Goal: Find specific page/section: Find specific page/section

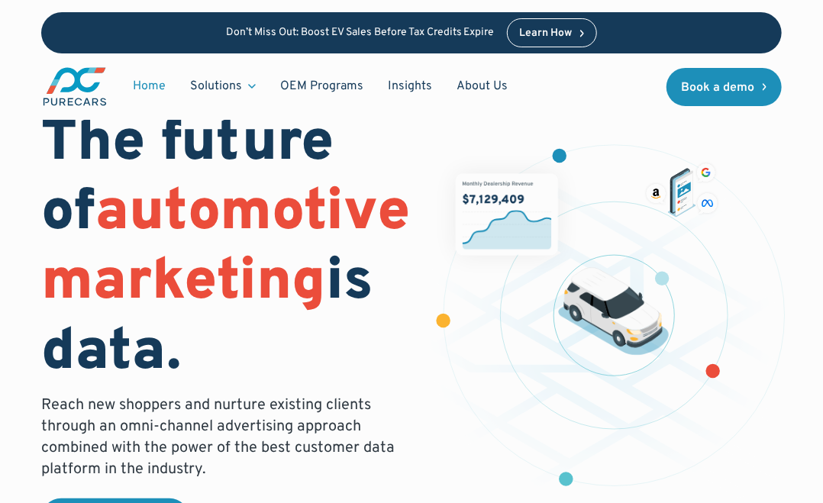
click at [474, 79] on link "About Us" at bounding box center [483, 86] width 76 height 29
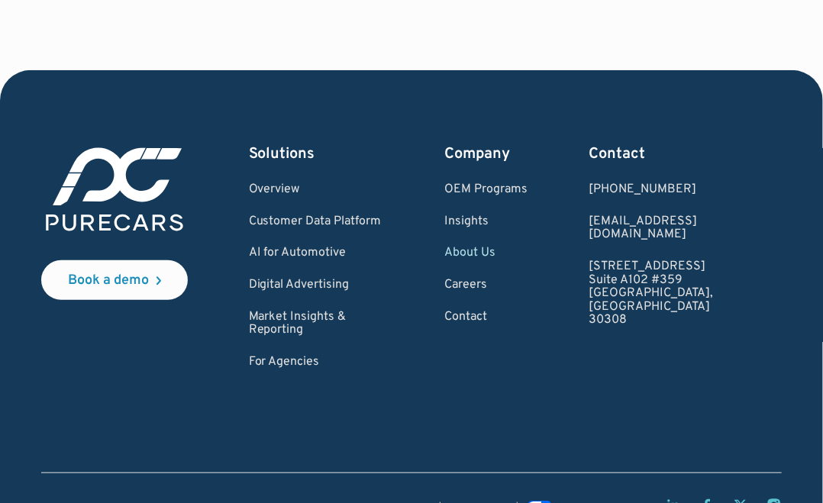
scroll to position [4338, 0]
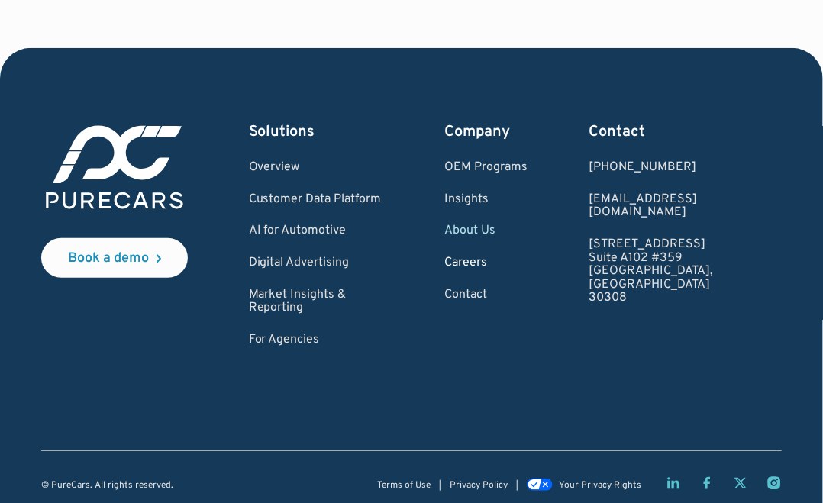
click at [516, 262] on link "Careers" at bounding box center [486, 264] width 83 height 14
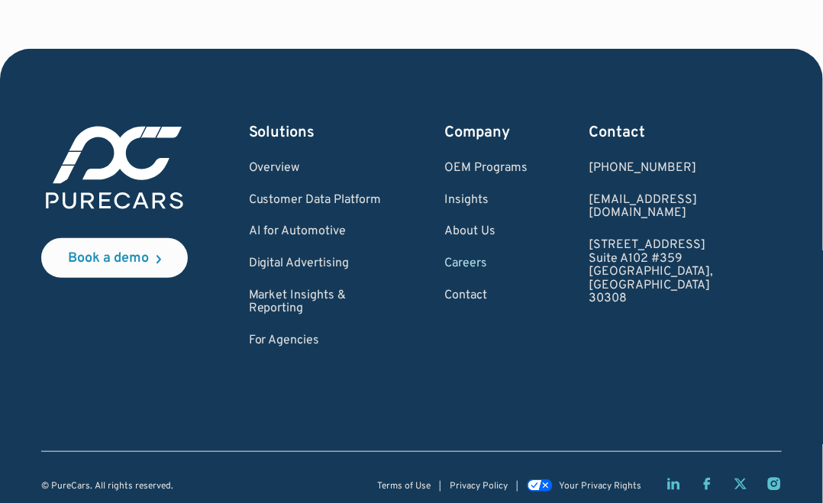
scroll to position [1968, 0]
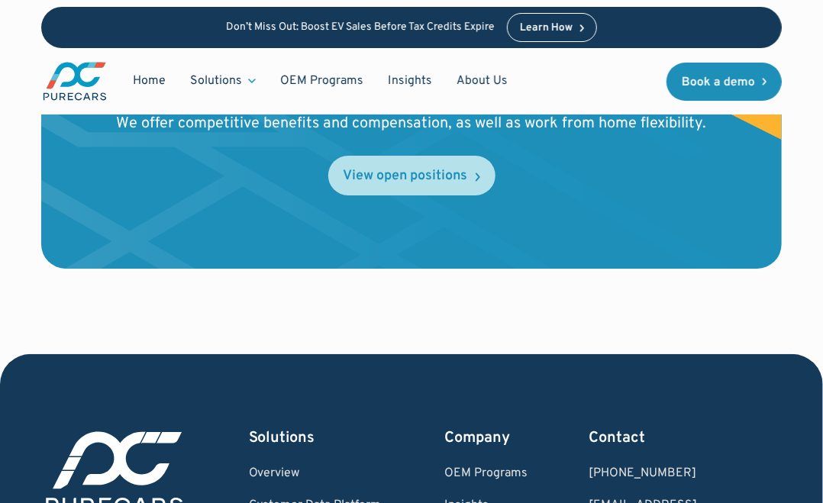
click at [432, 179] on div "View open positions" at bounding box center [406, 177] width 124 height 14
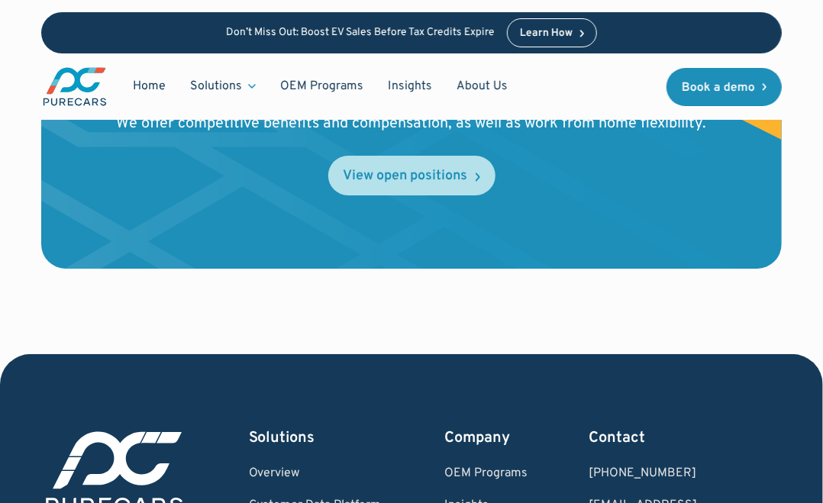
click at [380, 179] on div "View open positions" at bounding box center [406, 177] width 124 height 14
